Goal: Task Accomplishment & Management: Use online tool/utility

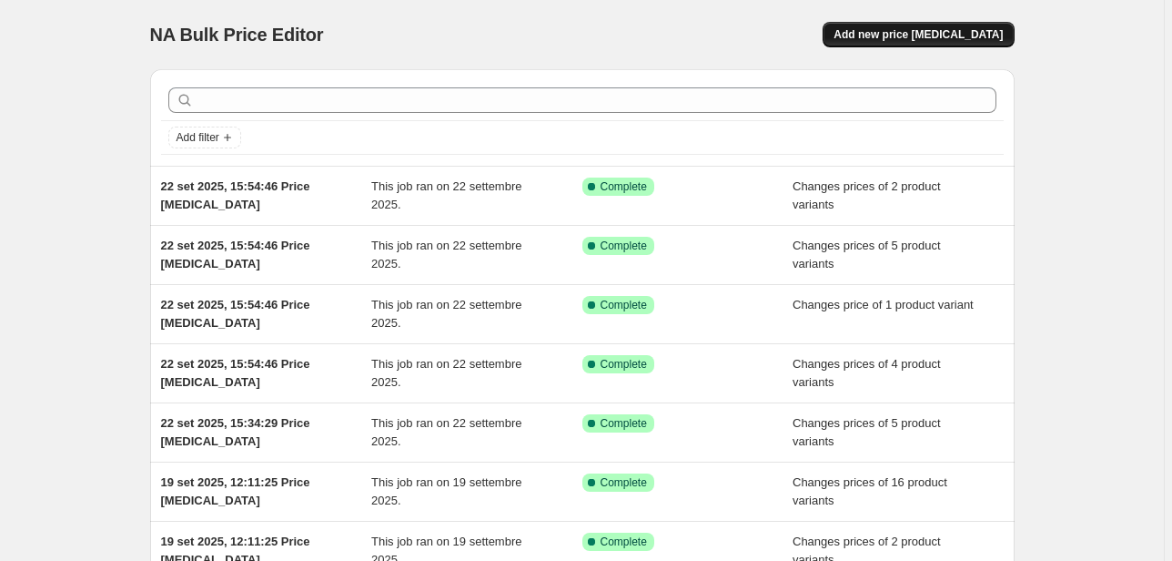
click at [920, 42] on button "Add new price [MEDICAL_DATA]" at bounding box center [918, 34] width 191 height 25
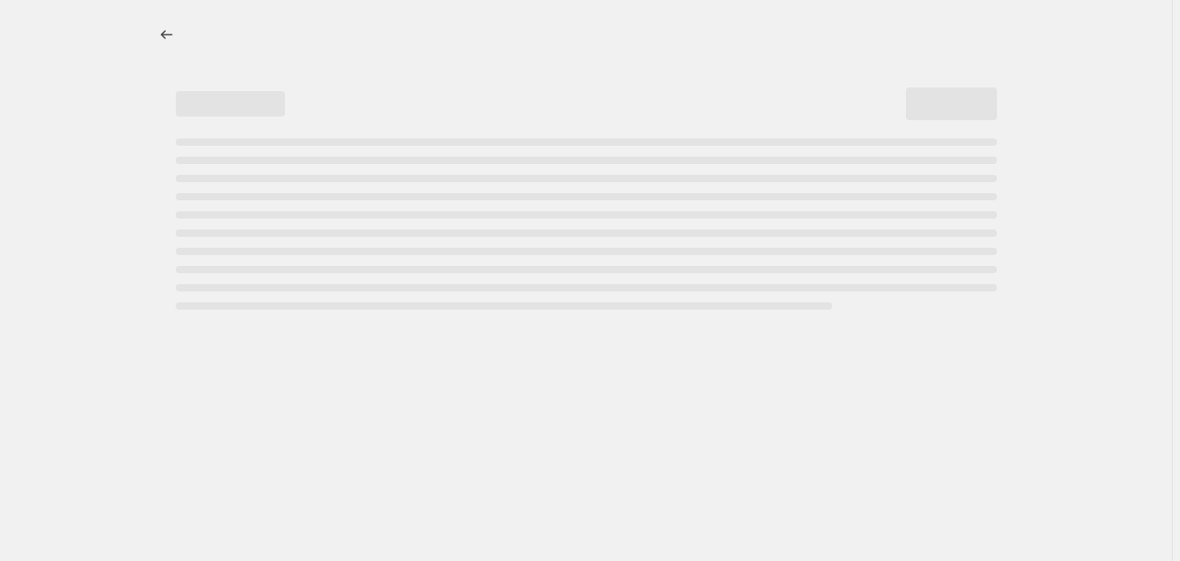
select select "percentage"
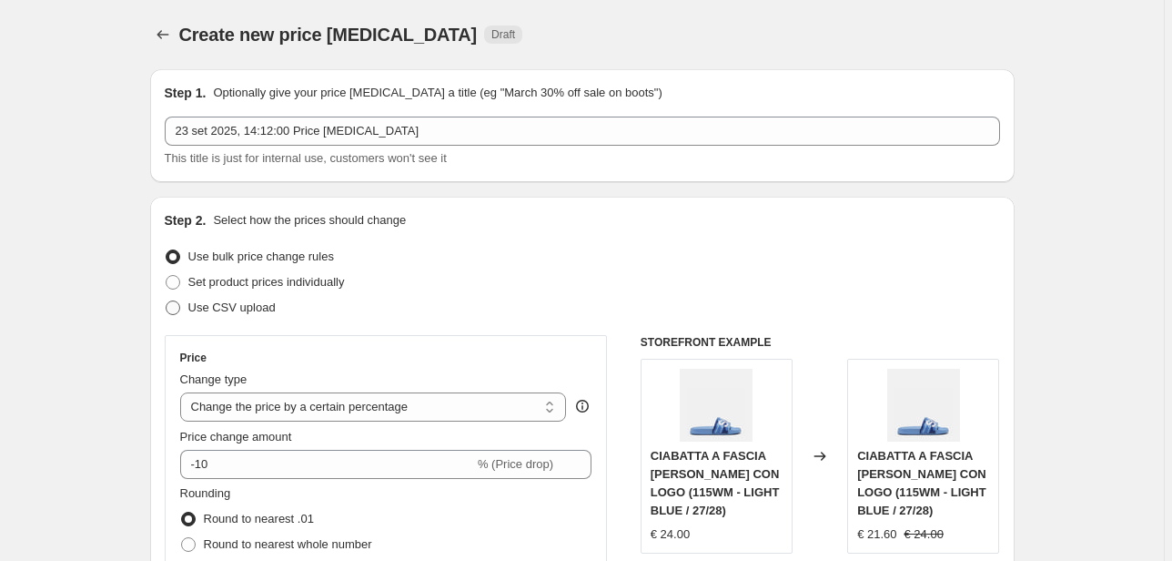
click at [244, 312] on span "Use CSV upload" at bounding box center [231, 307] width 87 height 14
click at [167, 301] on input "Use CSV upload" at bounding box center [166, 300] width 1 height 1
radio input "true"
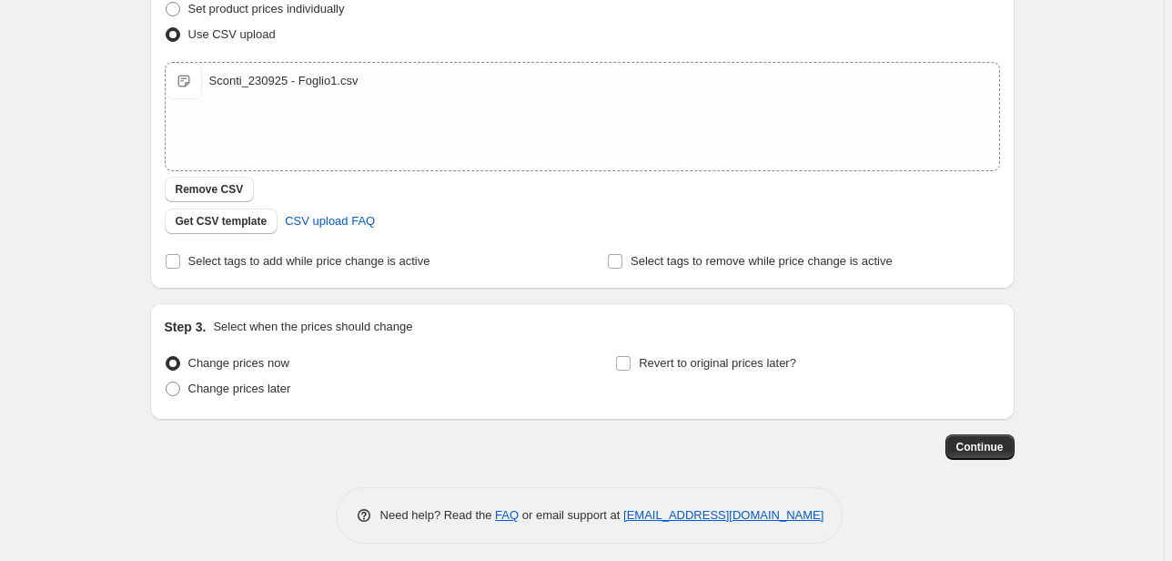
scroll to position [282, 0]
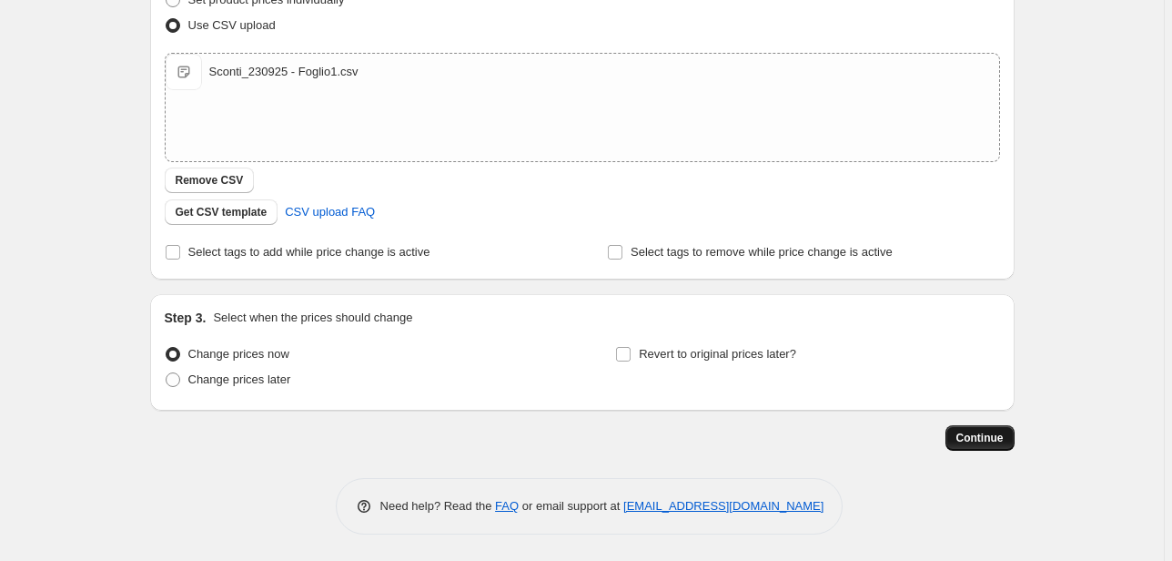
click at [986, 436] on span "Continue" at bounding box center [980, 437] width 47 height 15
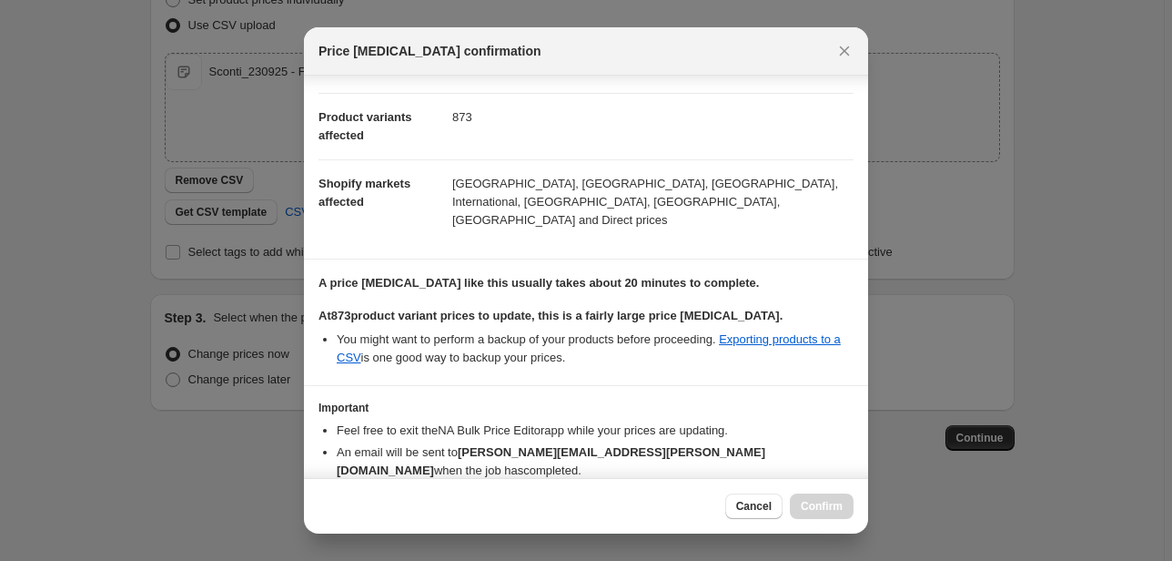
scroll to position [122, 0]
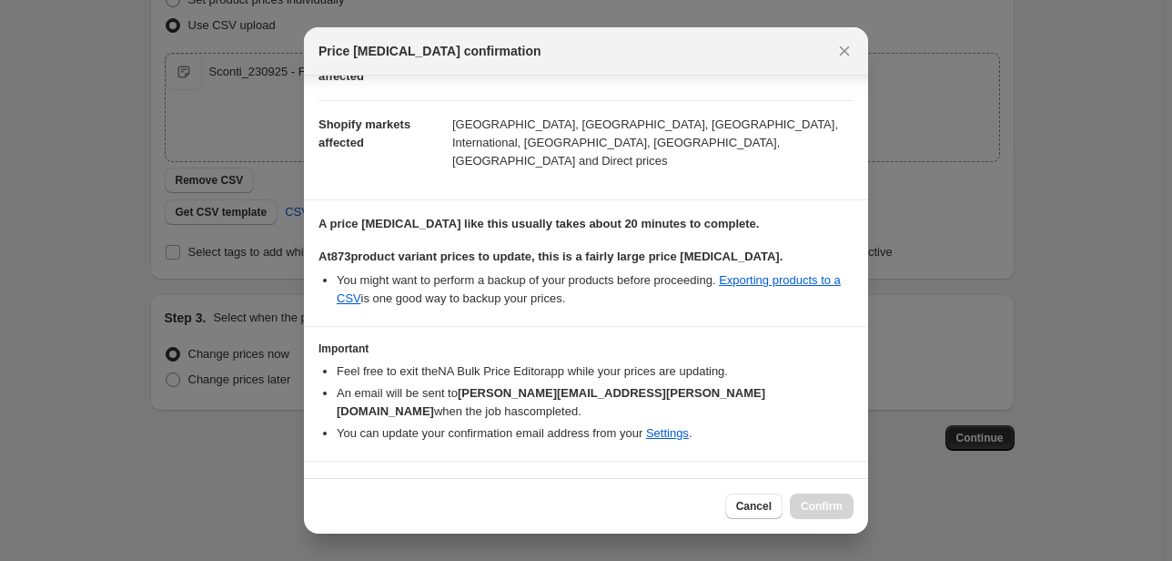
click at [506, 481] on b "I understand that this price [MEDICAL_DATA] will affect 873 product variants" at bounding box center [557, 488] width 430 height 14
click at [334, 481] on input "I understand that this price [MEDICAL_DATA] will affect 873 product variants" at bounding box center [326, 488] width 15 height 15
checkbox input "true"
click at [826, 501] on span "Confirm" at bounding box center [822, 506] width 42 height 15
